Goal: Download file/media

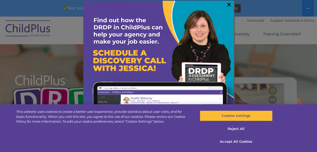
click at [231, 3] on link "×" at bounding box center [229, 4] width 6 height 5
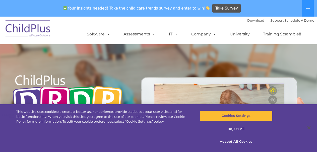
scroll to position [133, 0]
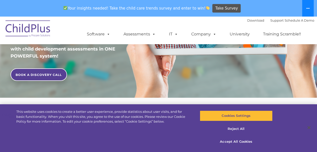
click at [307, 8] on icon at bounding box center [308, 8] width 4 height 4
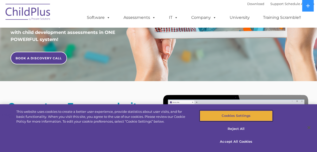
click at [241, 116] on button "Cookies Settings" at bounding box center [236, 116] width 73 height 11
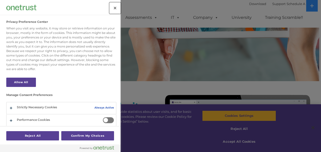
click at [118, 10] on button "Close" at bounding box center [115, 8] width 11 height 11
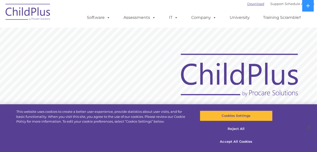
click at [247, 2] on link "Download" at bounding box center [255, 4] width 17 height 4
